Goal: Task Accomplishment & Management: Complete application form

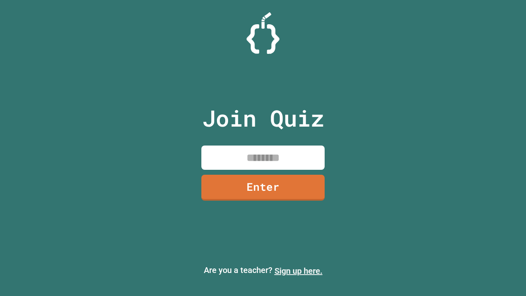
click at [299, 271] on link "Sign up here." at bounding box center [299, 271] width 48 height 10
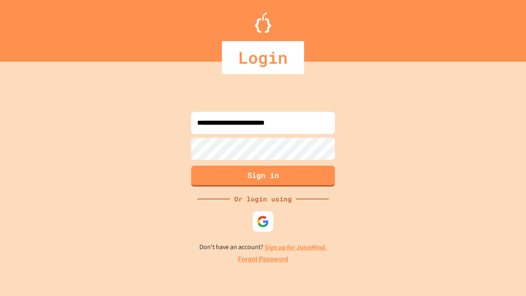
type input "**********"
